Goal: Browse casually

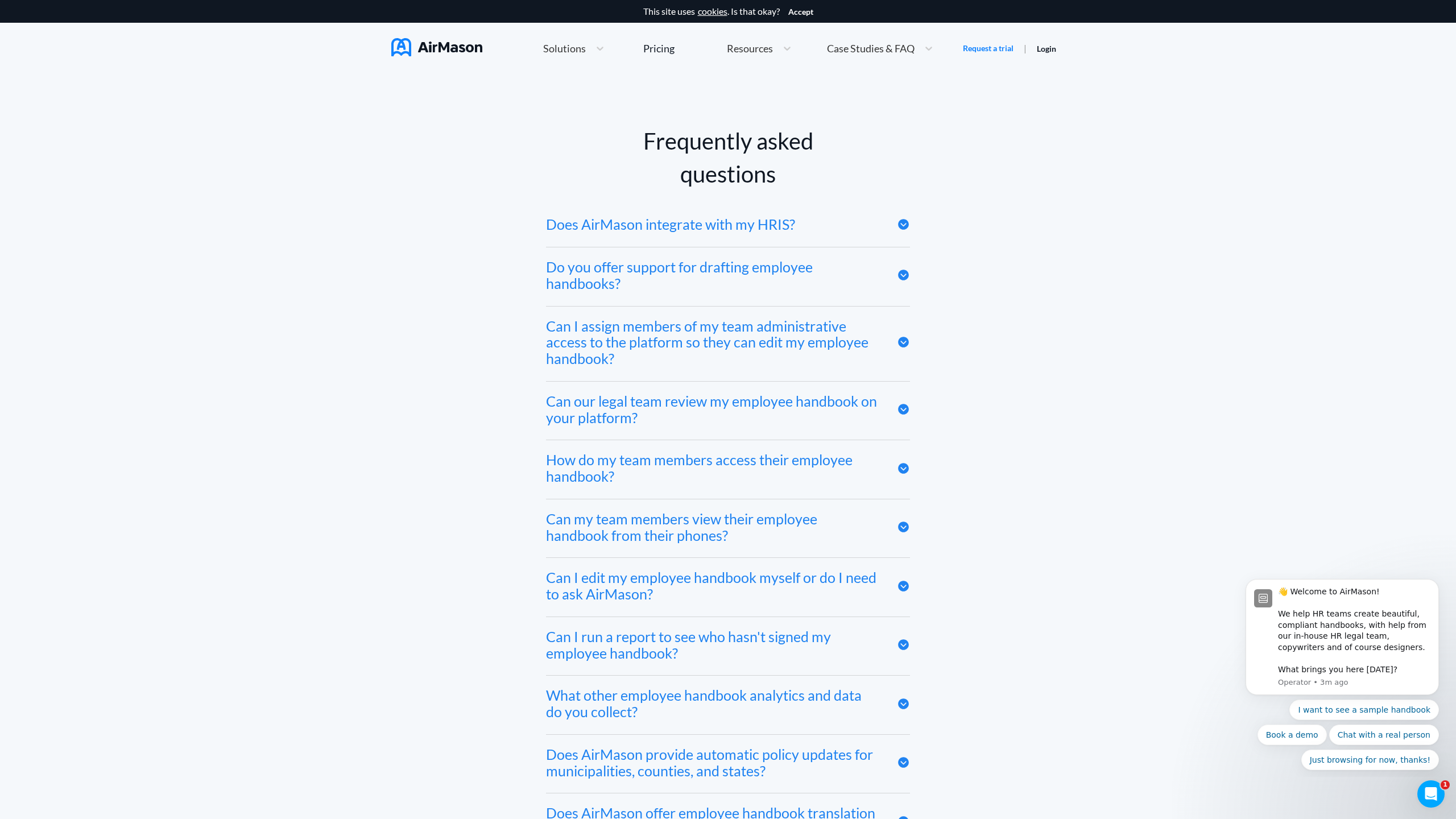
scroll to position [6248, 0]
